Goal: Navigation & Orientation: Find specific page/section

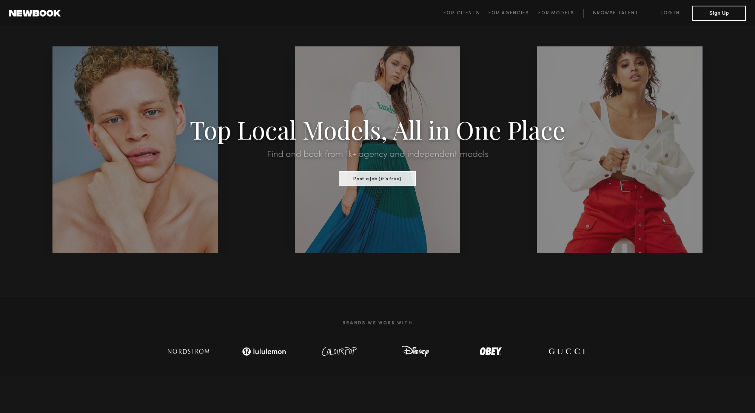
click at [454, 7] on span "For Clients For Agencies For Models Browse Talent Log in Sign Up" at bounding box center [595, 13] width 302 height 15
click at [454, 9] on link "For Clients" at bounding box center [466, 13] width 45 height 9
click at [394, 179] on button "View Models" at bounding box center [377, 178] width 77 height 15
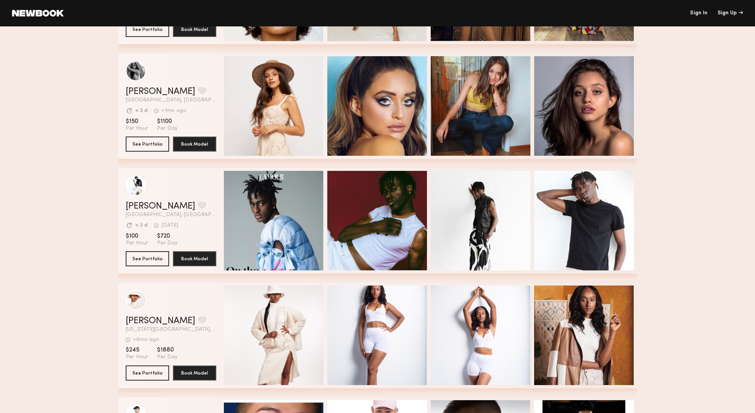
scroll to position [1933, 0]
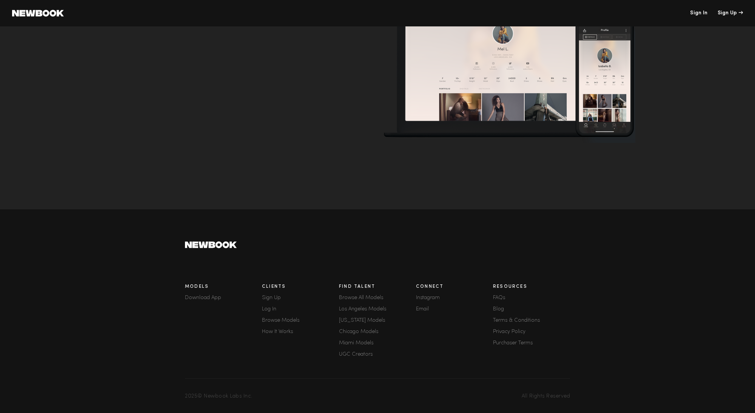
scroll to position [0, 0]
